Goal: Information Seeking & Learning: Learn about a topic

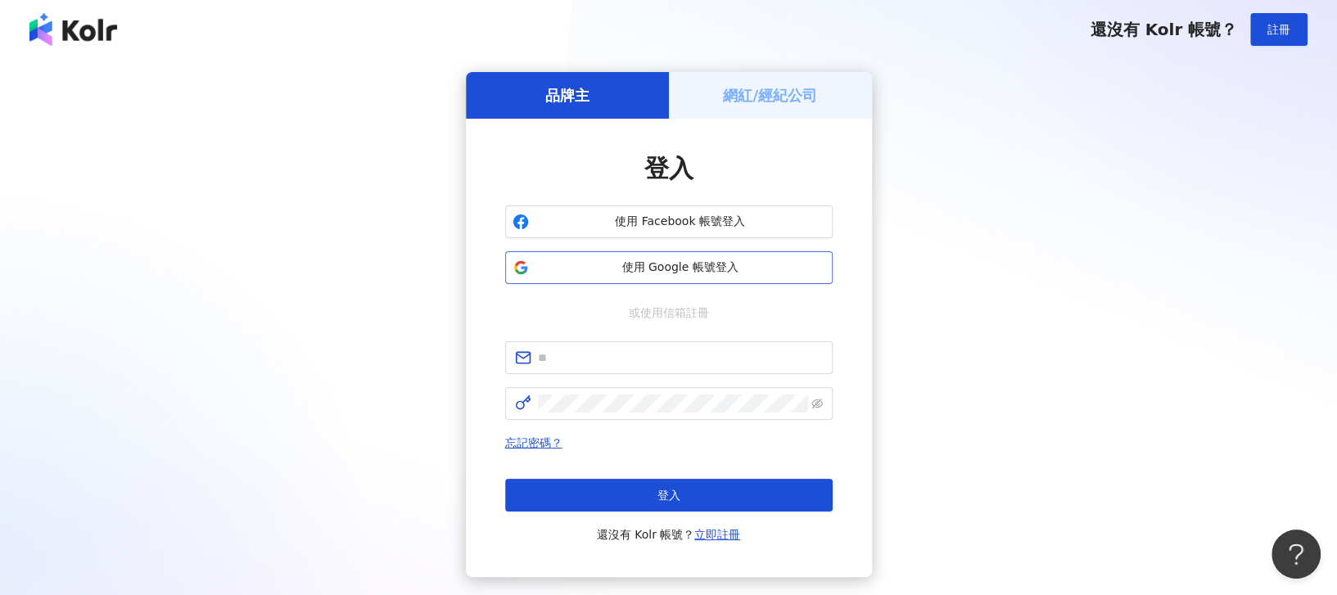
click at [679, 268] on span "使用 Google 帳號登入" at bounding box center [680, 267] width 290 height 16
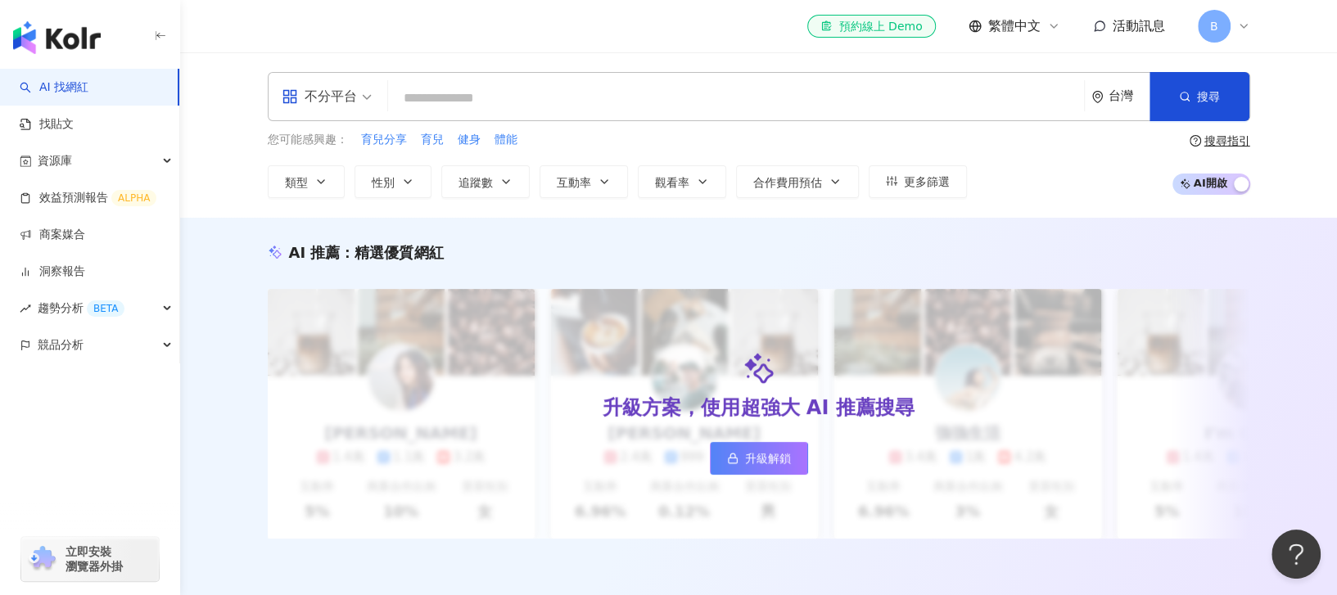
click at [547, 99] on input "search" at bounding box center [736, 98] width 683 height 31
type input "**********"
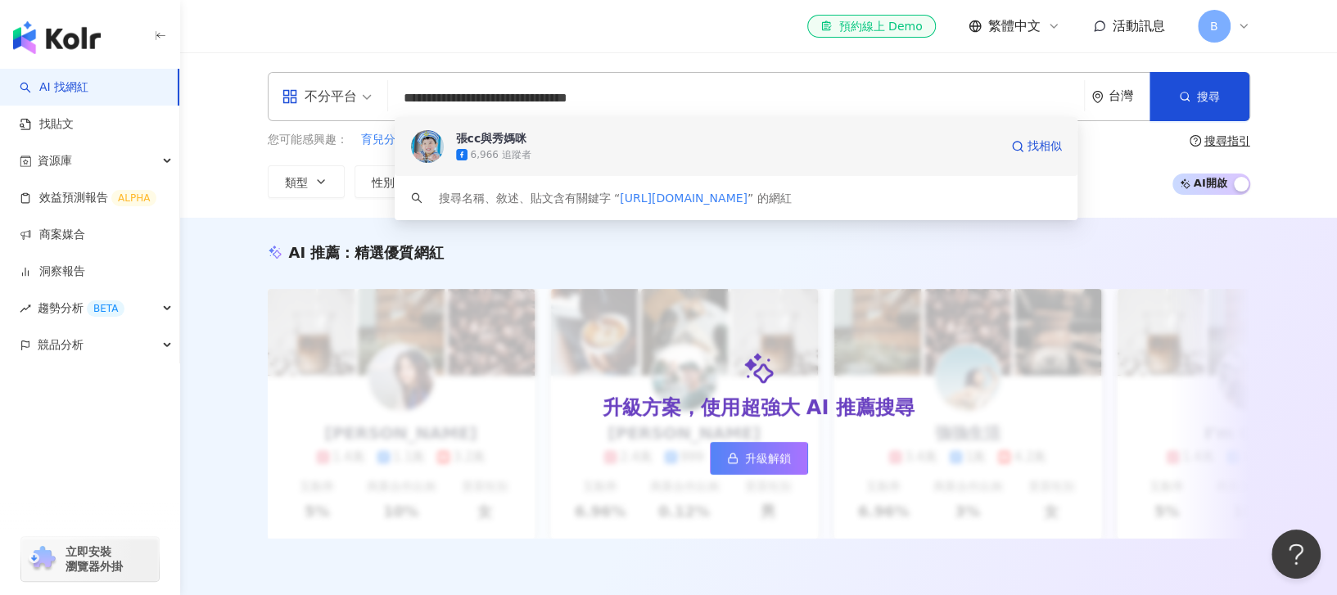
click at [521, 135] on div "張cc與秀媽咪" at bounding box center [491, 138] width 71 height 16
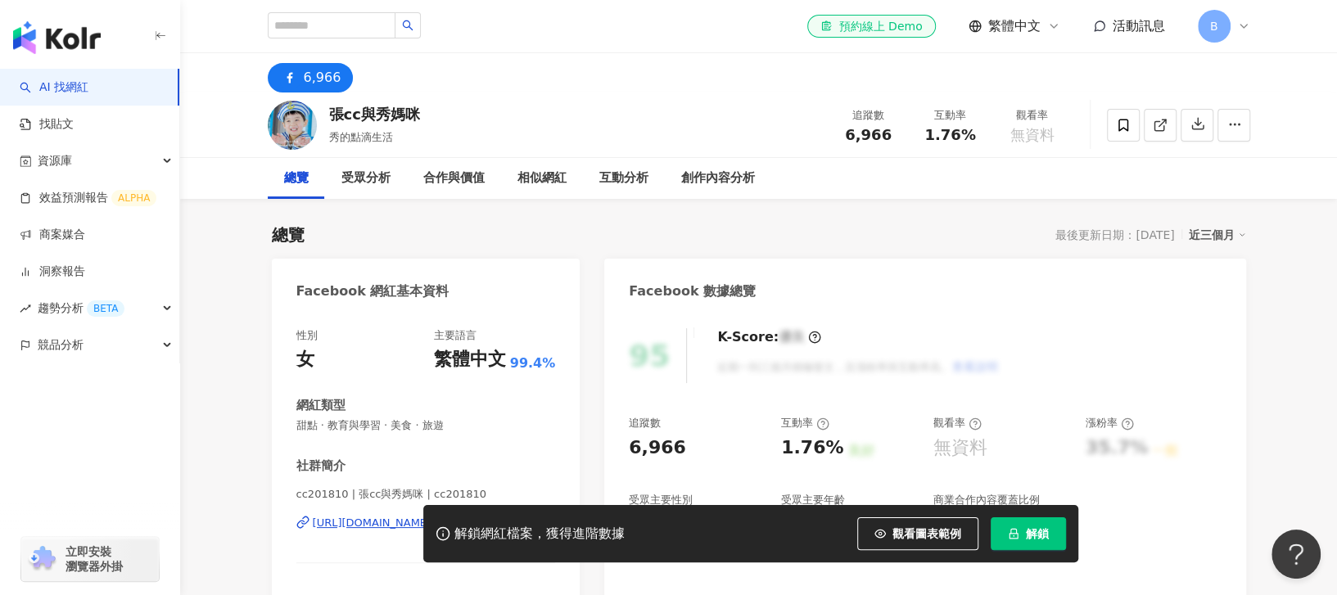
scroll to position [109, 0]
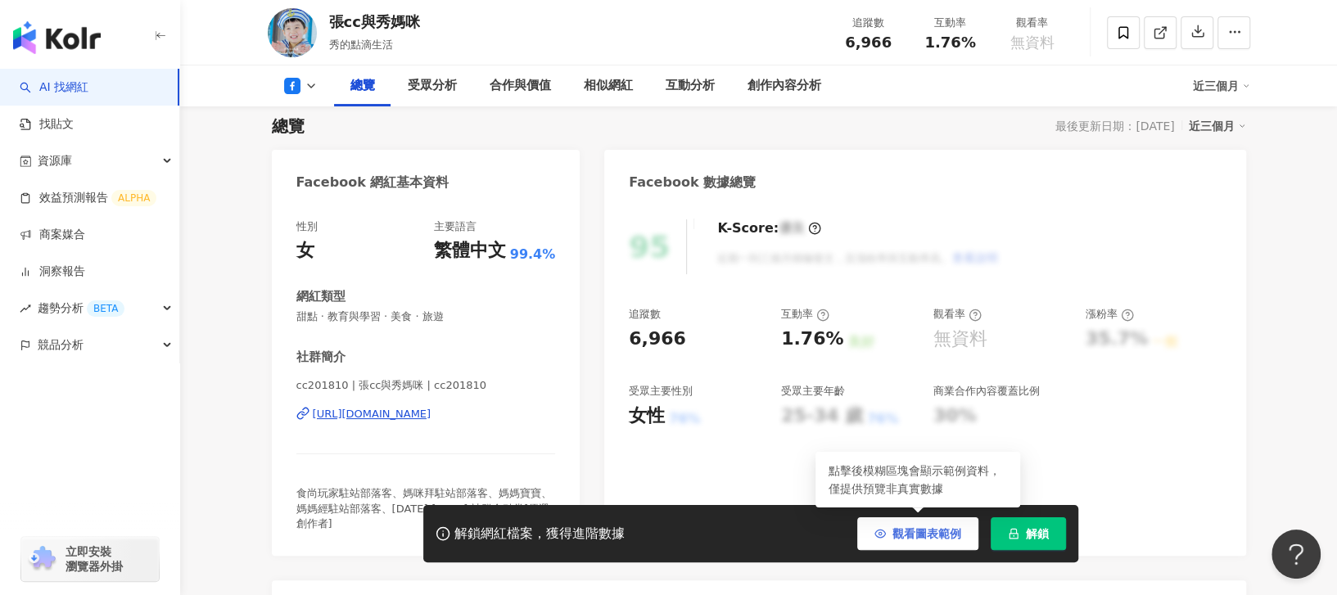
click at [911, 539] on span "觀看圖表範例" at bounding box center [926, 533] width 69 height 13
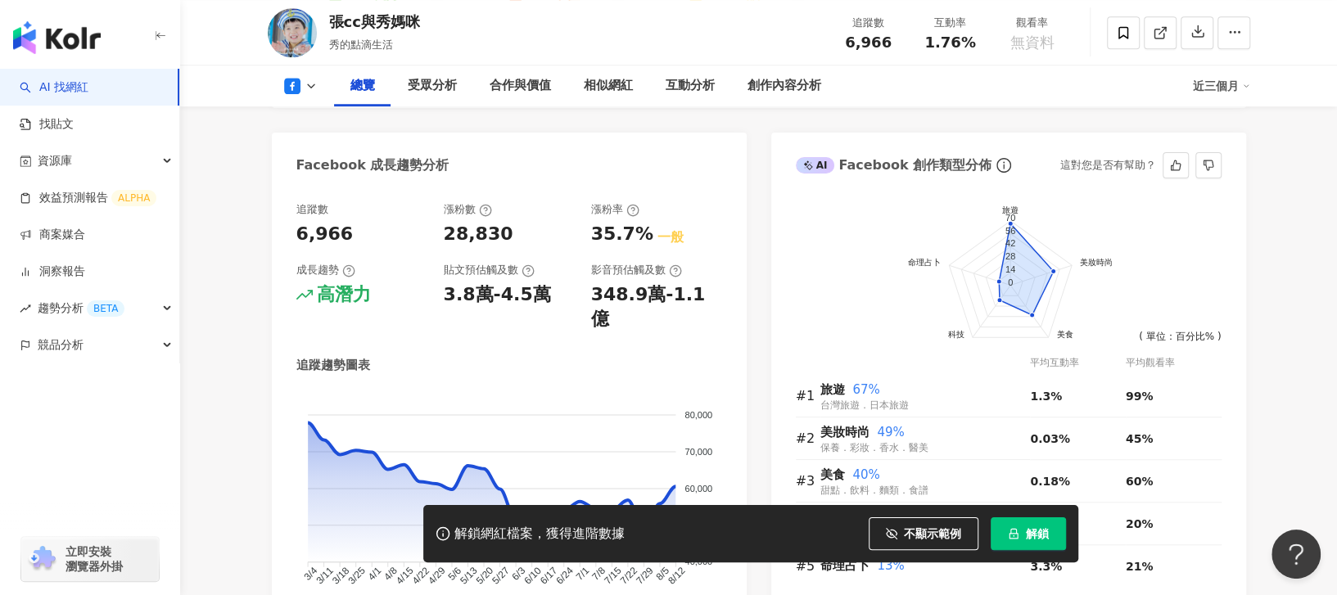
scroll to position [872, 0]
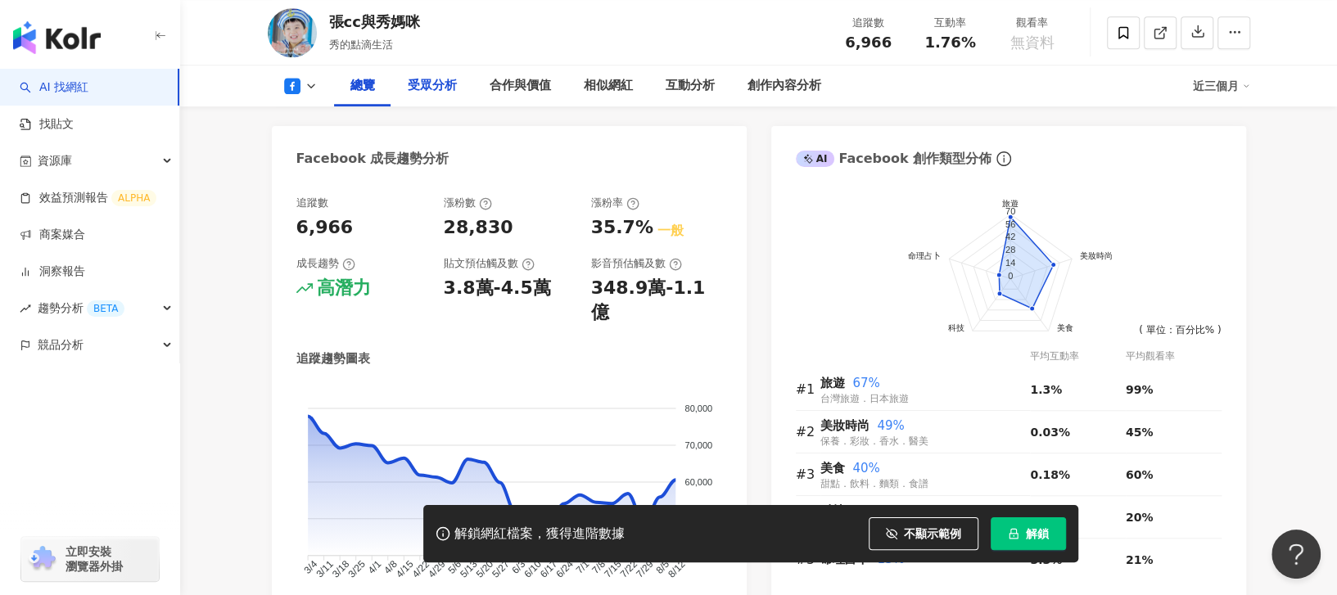
click at [426, 88] on div "受眾分析" at bounding box center [432, 86] width 49 height 20
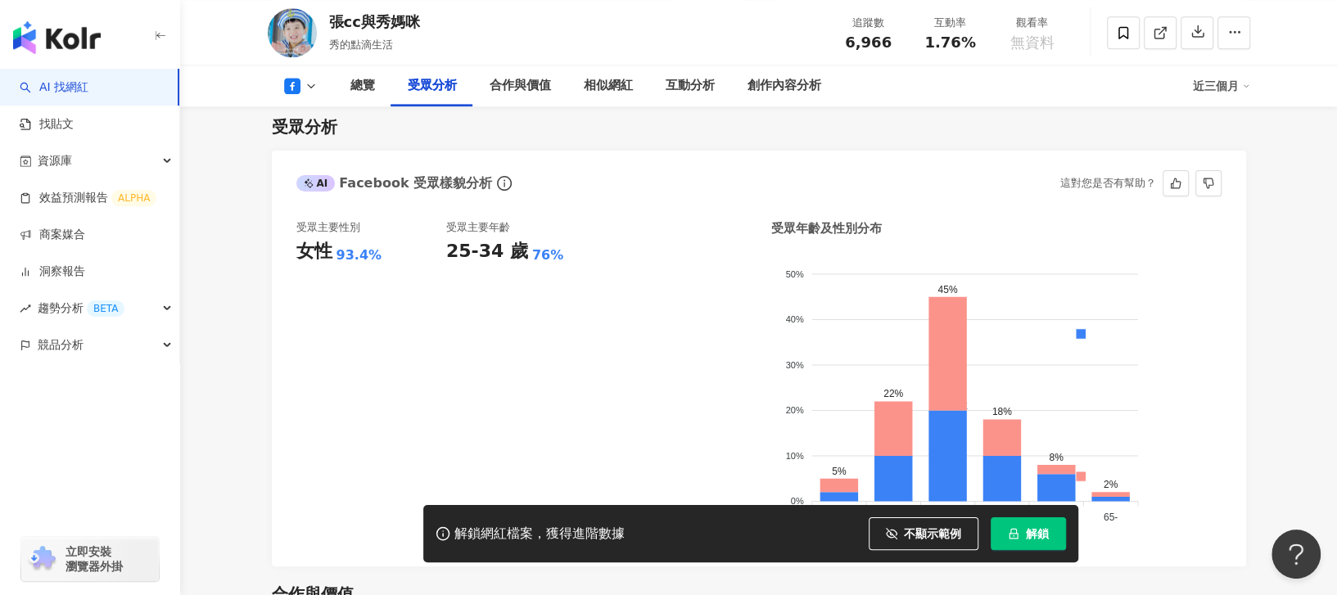
scroll to position [1383, 0]
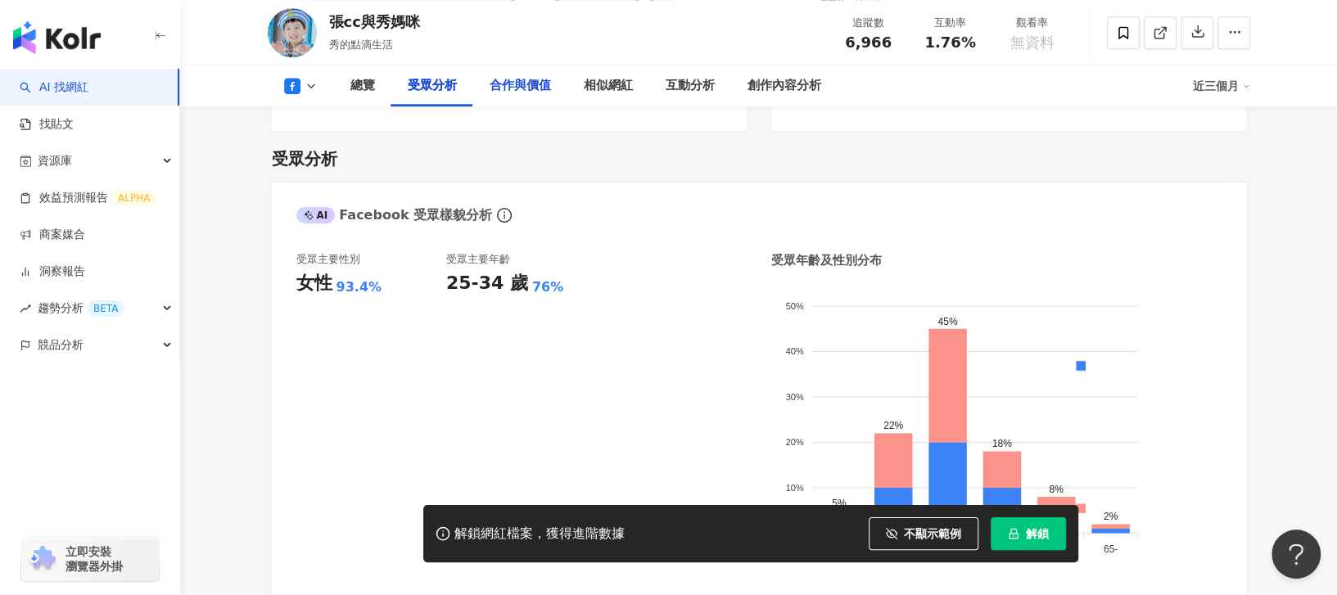
click at [525, 90] on div "合作與價值" at bounding box center [519, 86] width 61 height 20
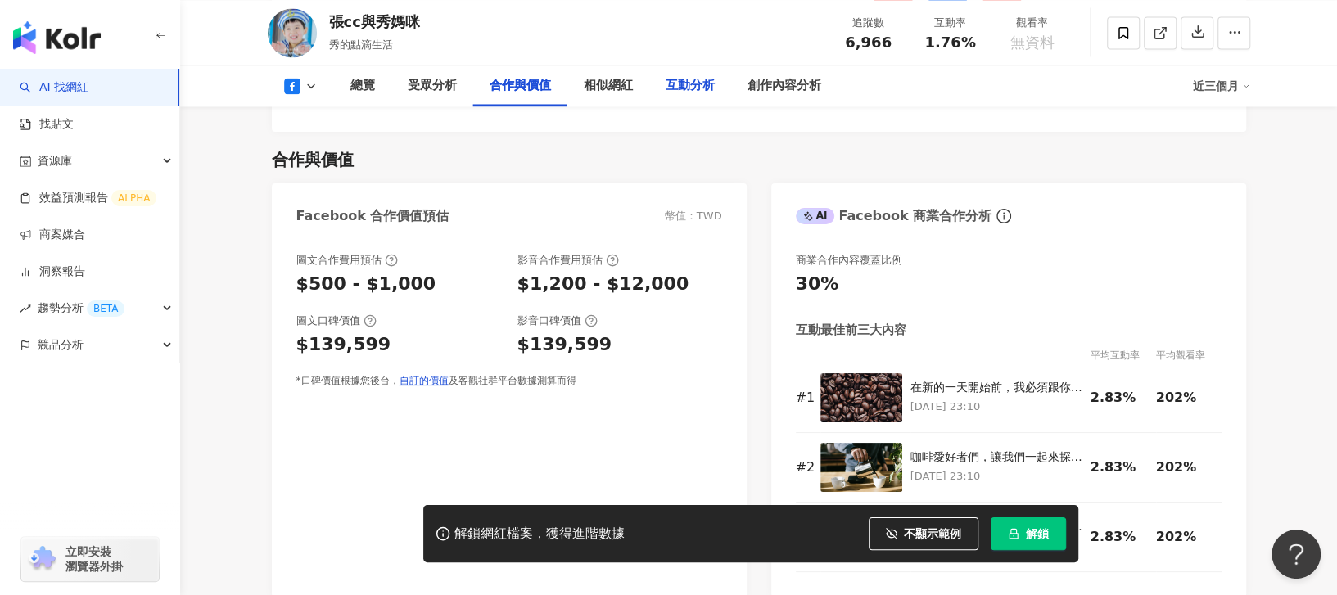
click at [689, 84] on div "互動分析" at bounding box center [689, 86] width 49 height 20
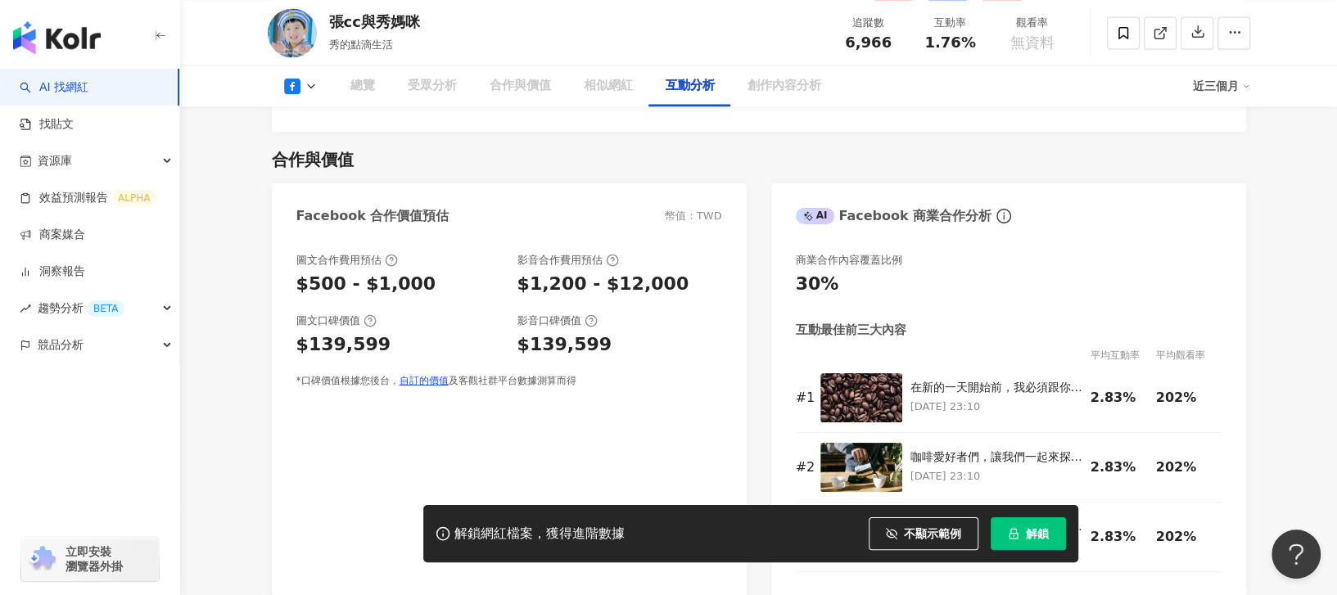
scroll to position [2599, 0]
